Goal: Information Seeking & Learning: Learn about a topic

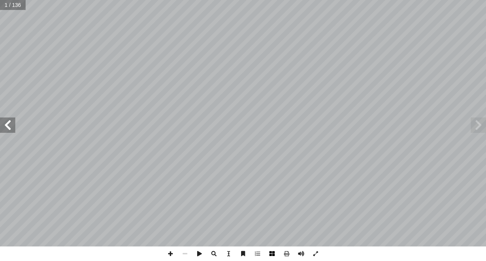
click at [274, 253] on span at bounding box center [272, 253] width 15 height 15
click at [168, 254] on span at bounding box center [170, 253] width 15 height 15
click at [10, 129] on span at bounding box center [7, 124] width 15 height 15
click at [167, 253] on span at bounding box center [170, 253] width 15 height 15
click at [0, 125] on span at bounding box center [7, 124] width 15 height 15
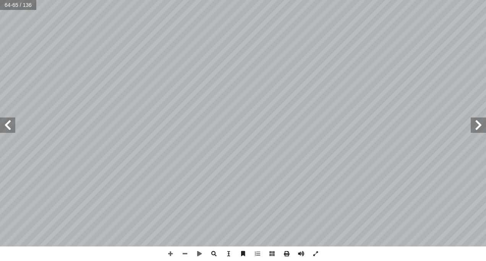
click at [3, 125] on span at bounding box center [7, 124] width 15 height 15
